Goal: Complete application form

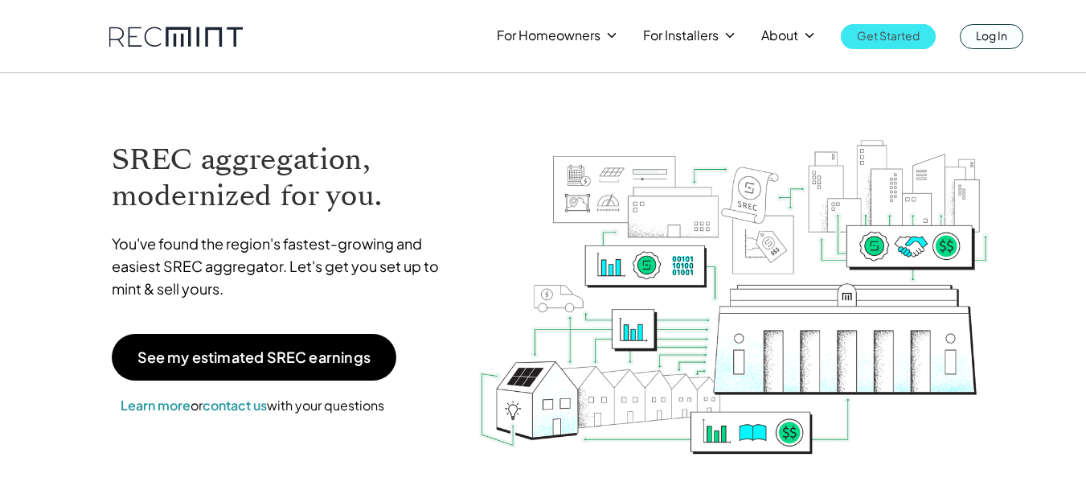
click at [913, 34] on p "Get Started" at bounding box center [888, 35] width 63 height 23
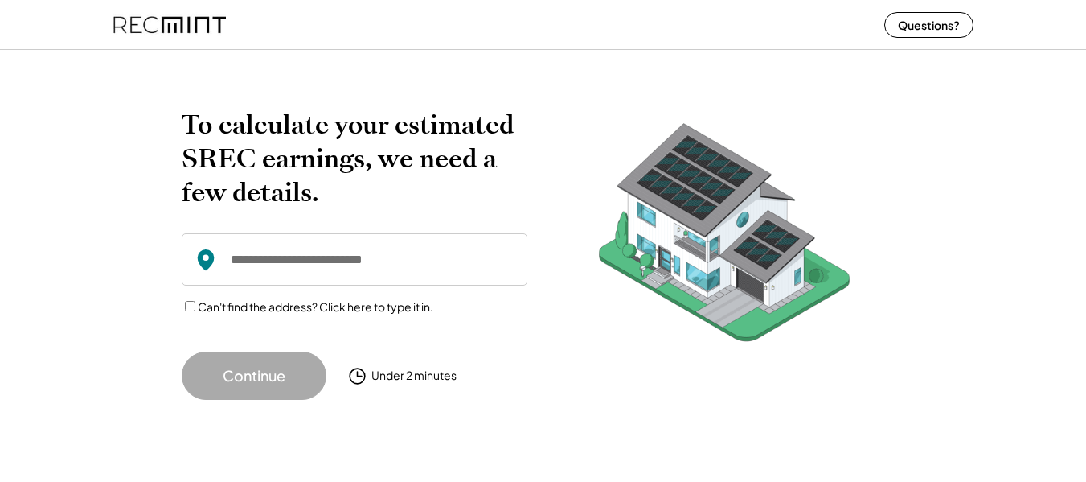
scroll to position [10, 0]
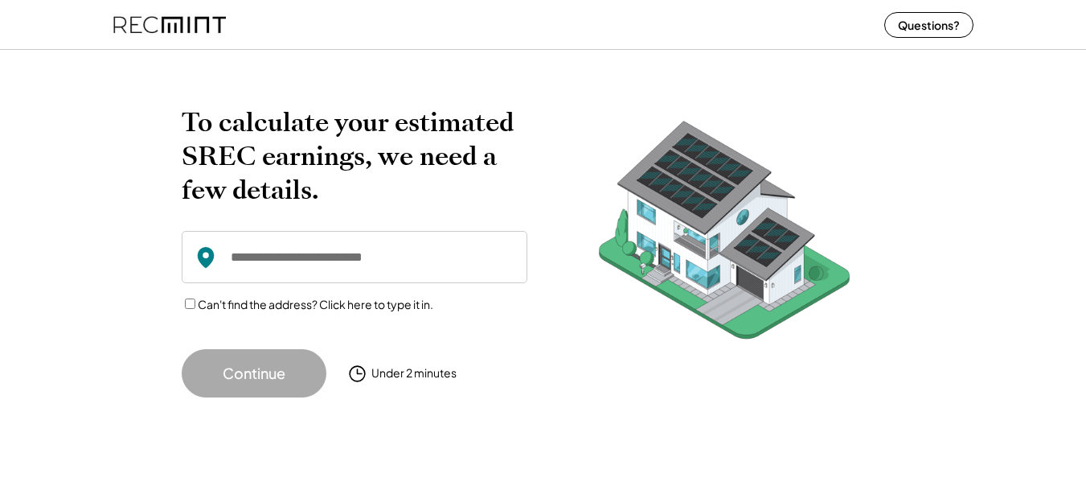
click at [335, 247] on input "input" at bounding box center [355, 257] width 346 height 52
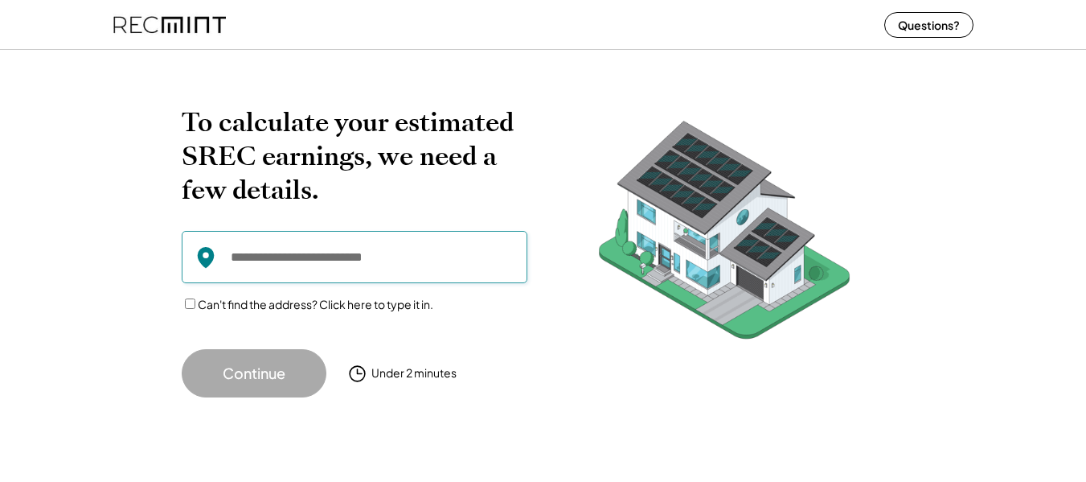
paste input "**********"
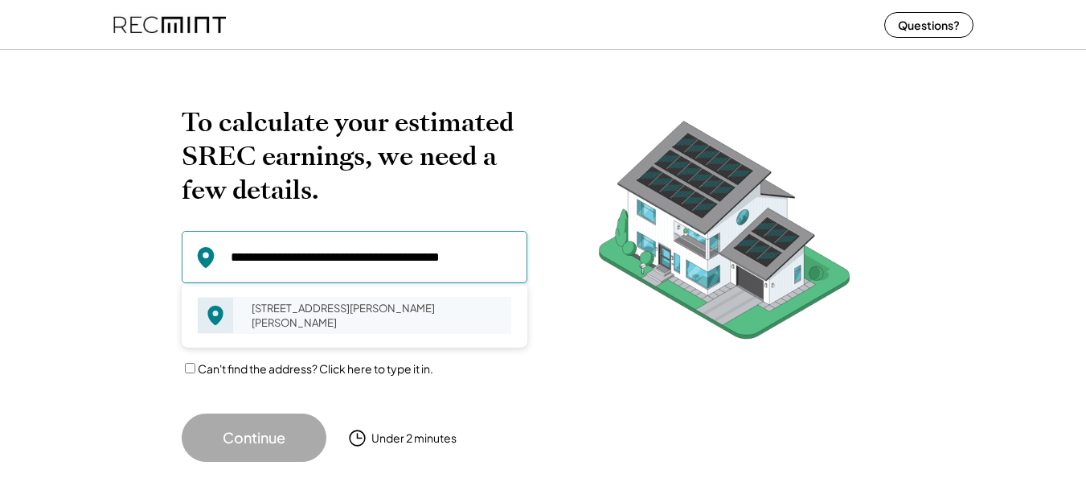
click at [356, 320] on div "14819 Peach Tree Ln King George, VA 22485" at bounding box center [376, 315] width 270 height 37
type input "**********"
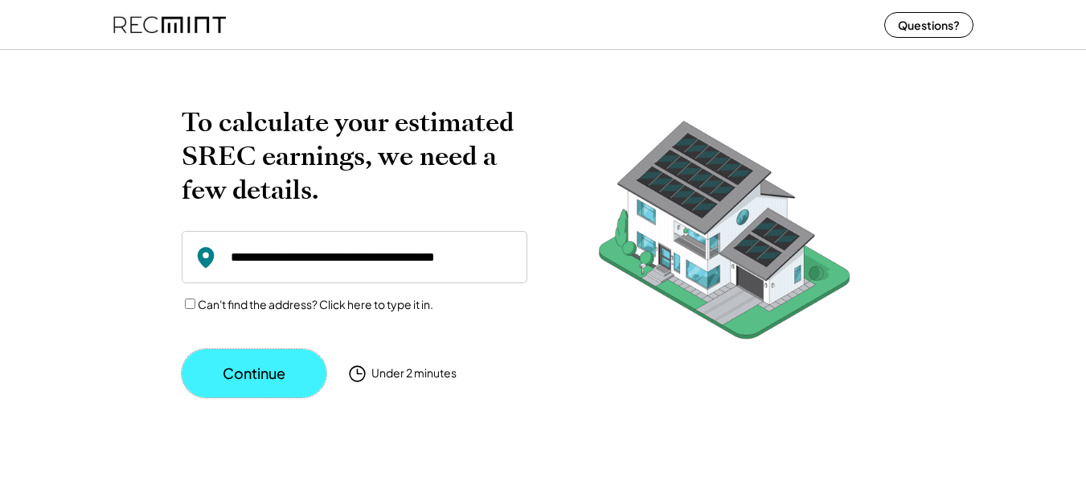
click at [281, 365] on button "Continue" at bounding box center [254, 373] width 145 height 48
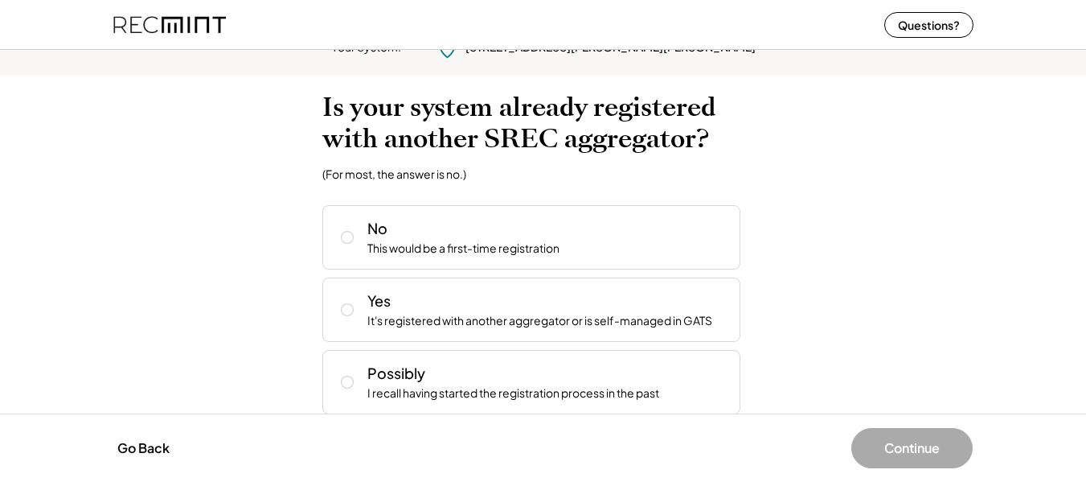
scroll to position [45, 0]
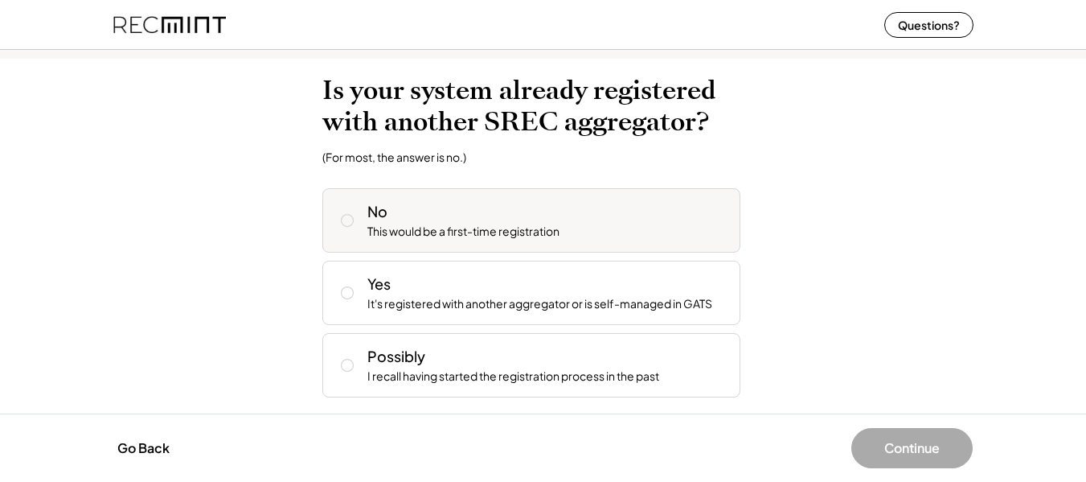
click at [666, 224] on div "No This would be a first-time registration" at bounding box center [547, 220] width 360 height 39
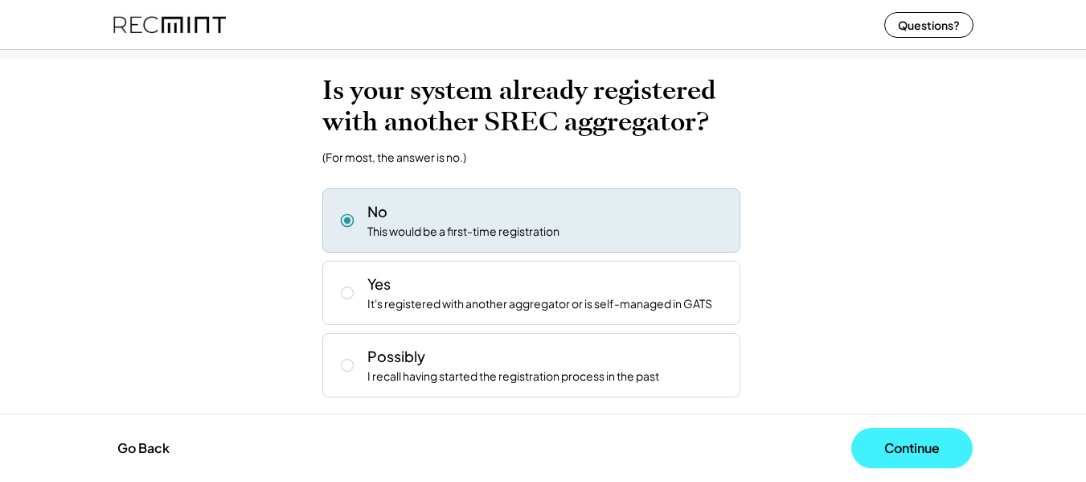
click at [902, 438] on button "Continue" at bounding box center [911, 448] width 121 height 40
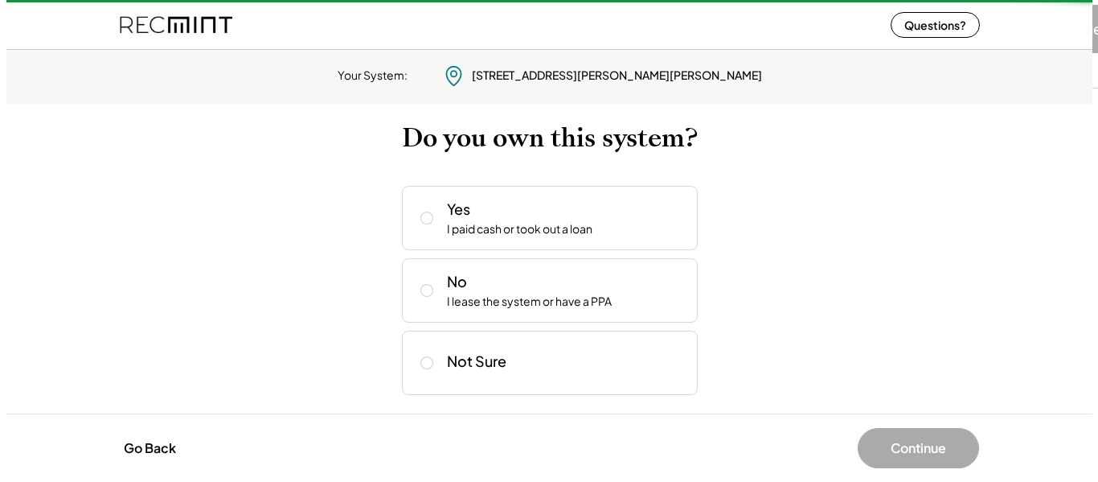
scroll to position [0, 0]
